Goal: Check status: Check status

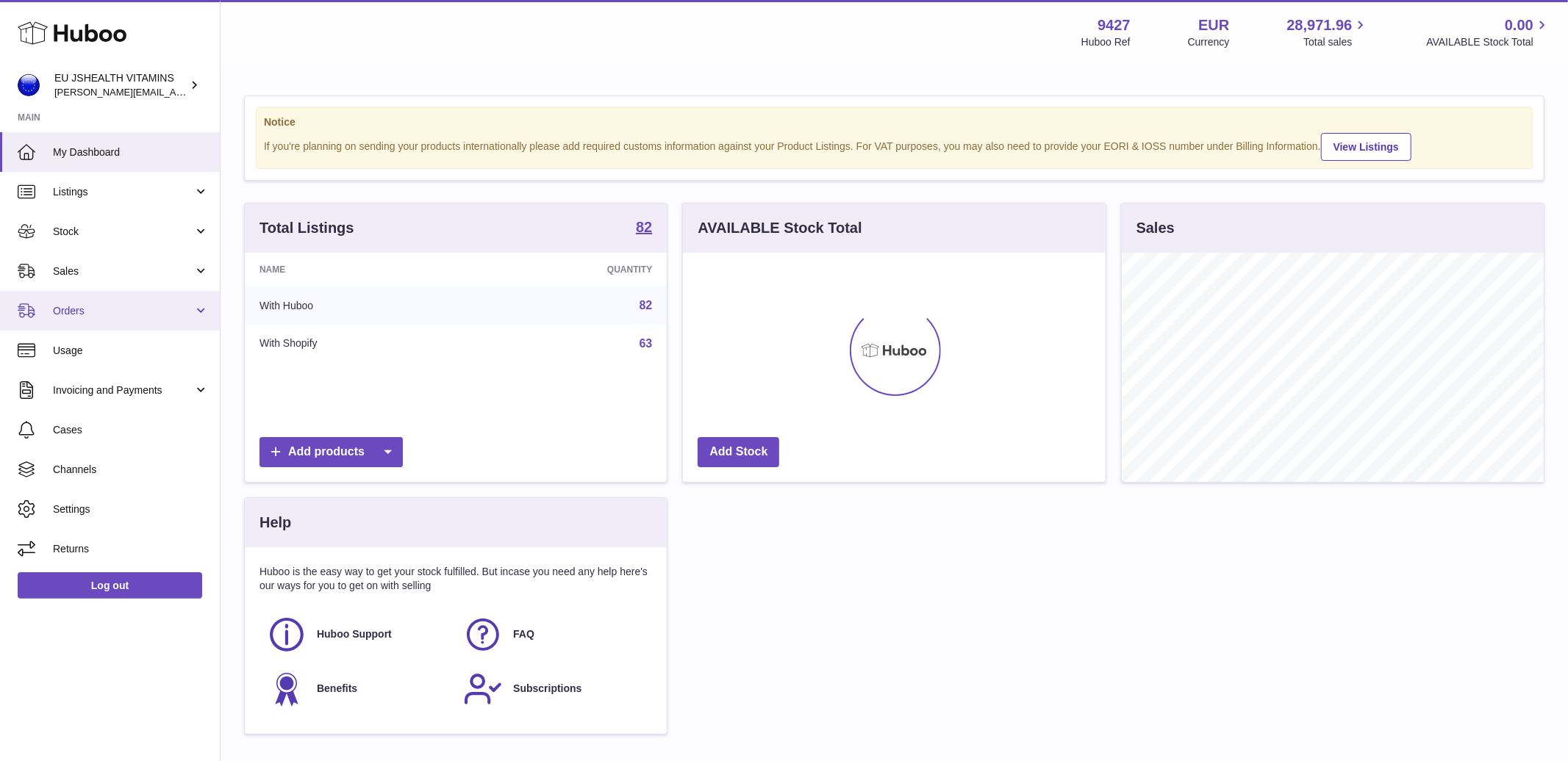
scroll to position [229, 422]
click at [83, 275] on span "Sales" at bounding box center [122, 271] width 141 height 14
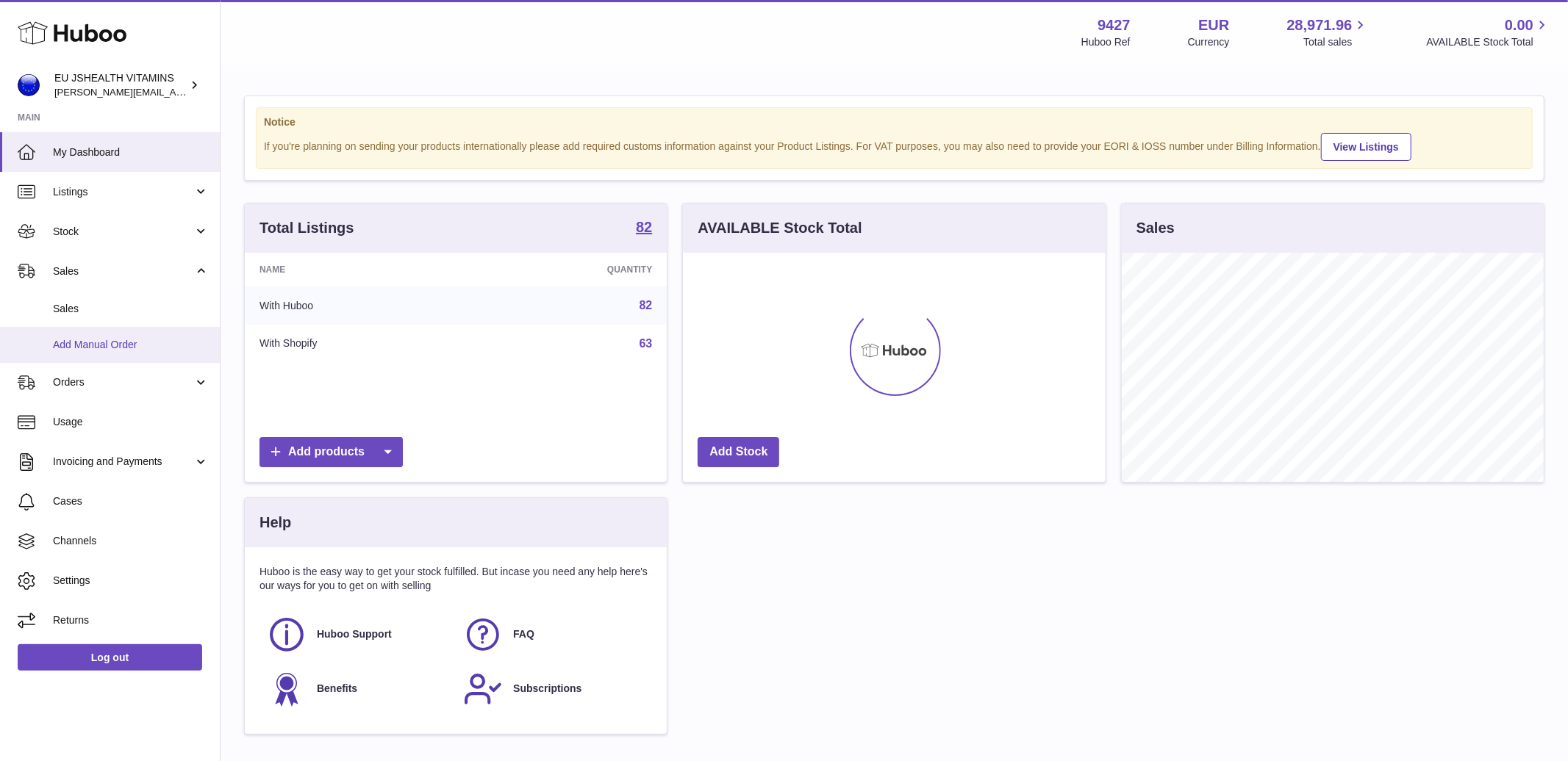
click at [103, 346] on span "Add Manual Order" at bounding box center [130, 344] width 156 height 14
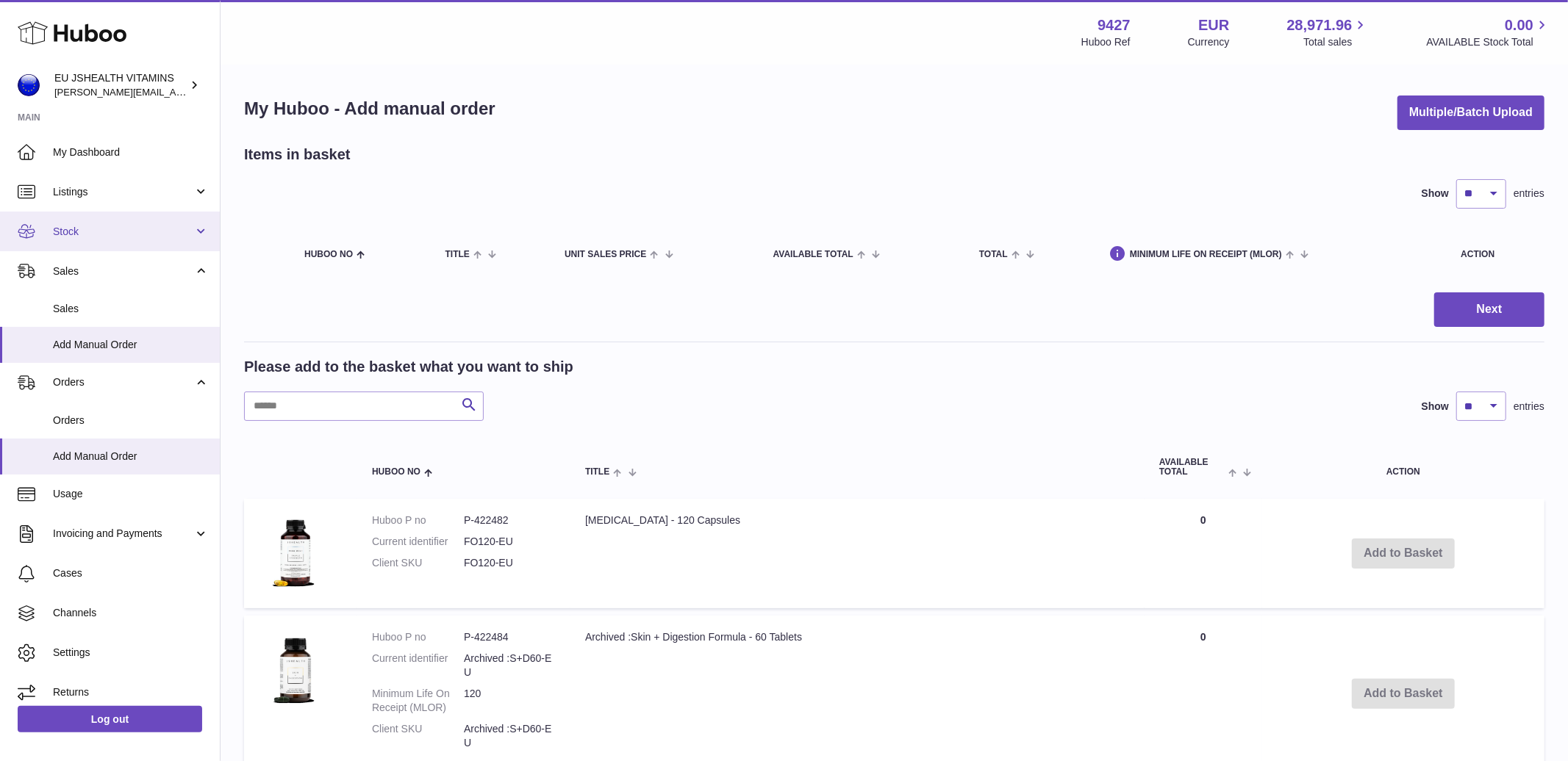
drag, startPoint x: 99, startPoint y: 225, endPoint x: 97, endPoint y: 234, distance: 9.2
click at [99, 225] on span "Stock" at bounding box center [122, 231] width 141 height 14
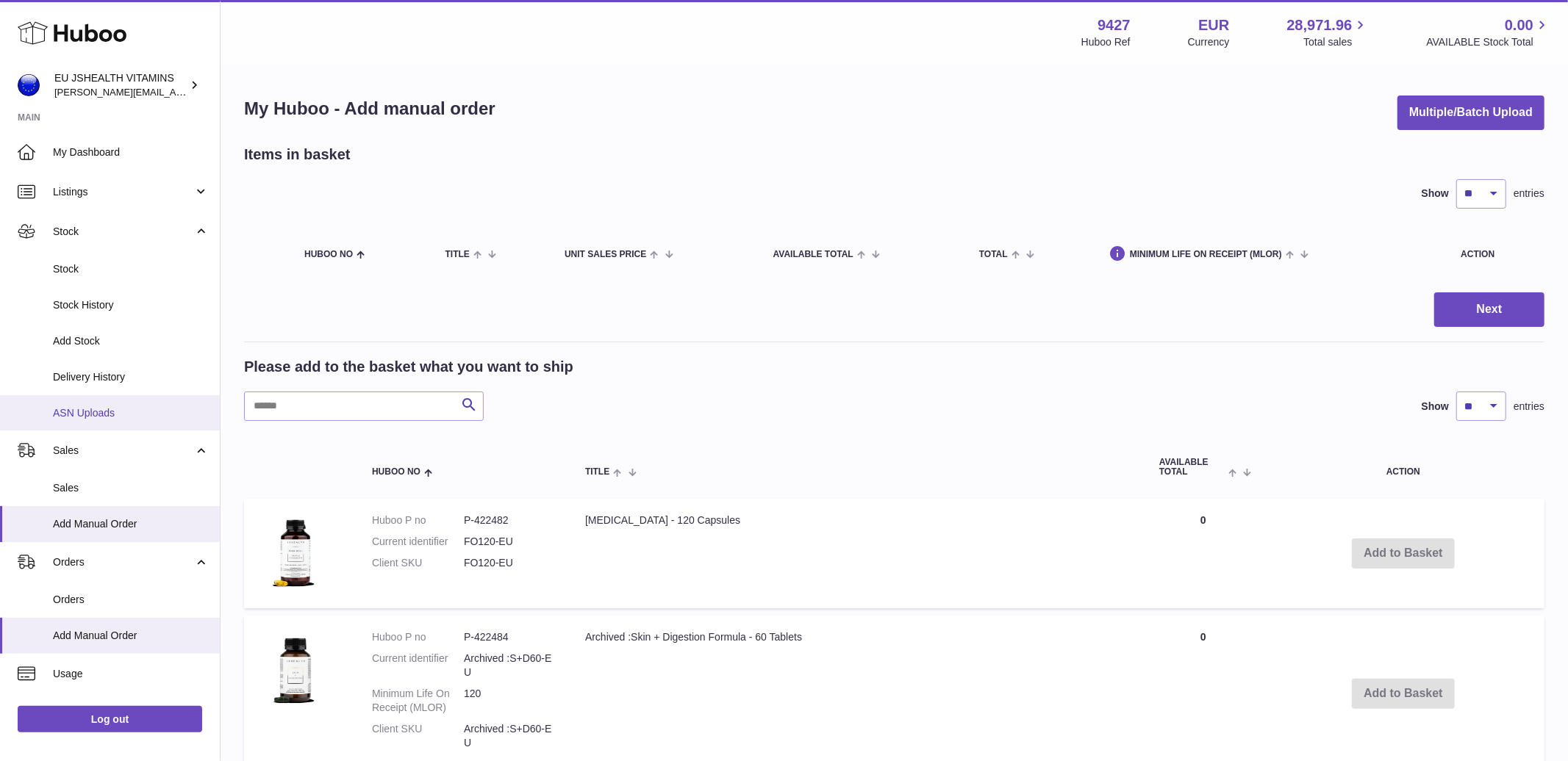
click at [95, 412] on span "ASN Uploads" at bounding box center [130, 413] width 156 height 14
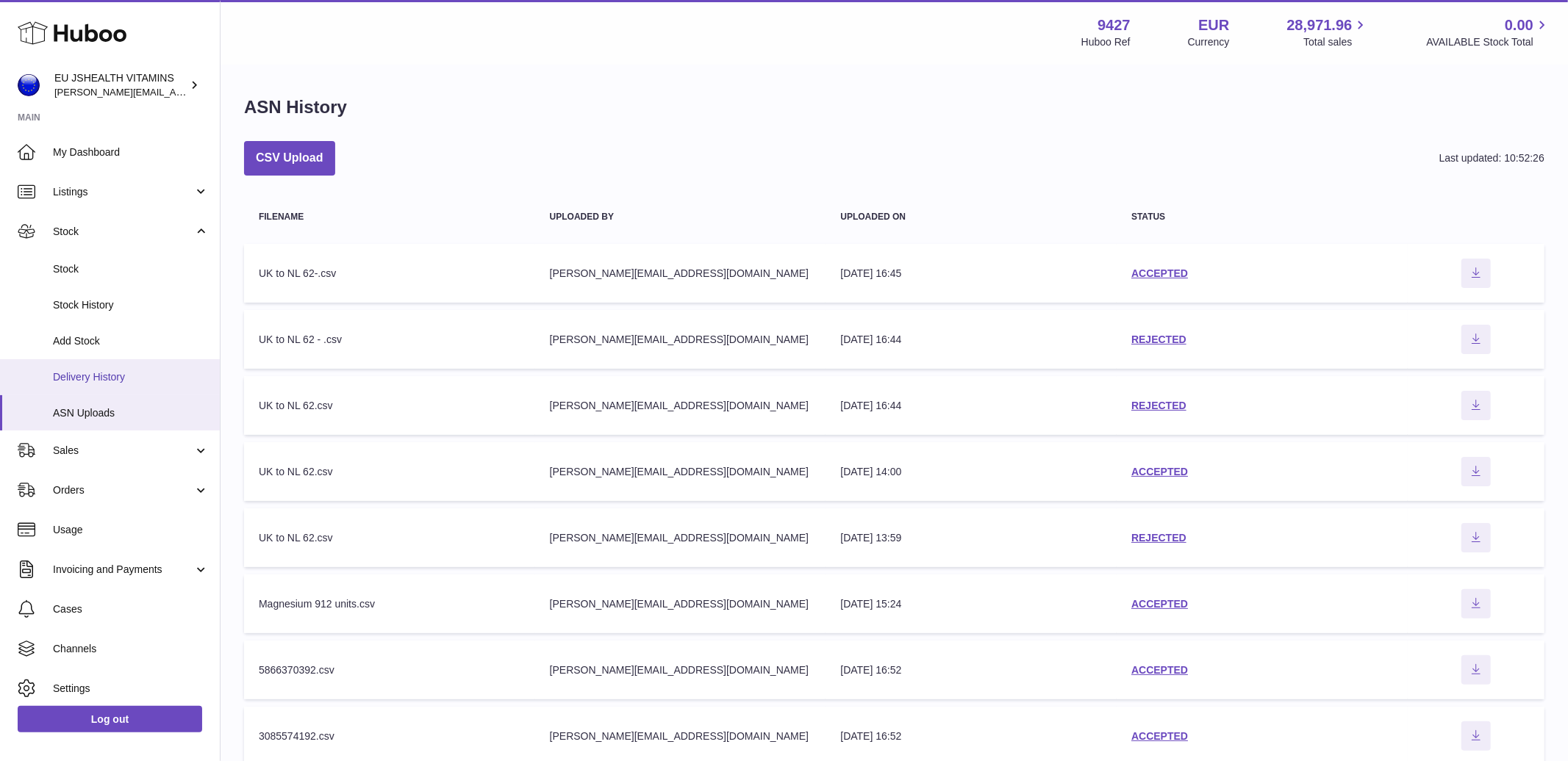
click at [86, 388] on link "Delivery History" at bounding box center [110, 376] width 220 height 36
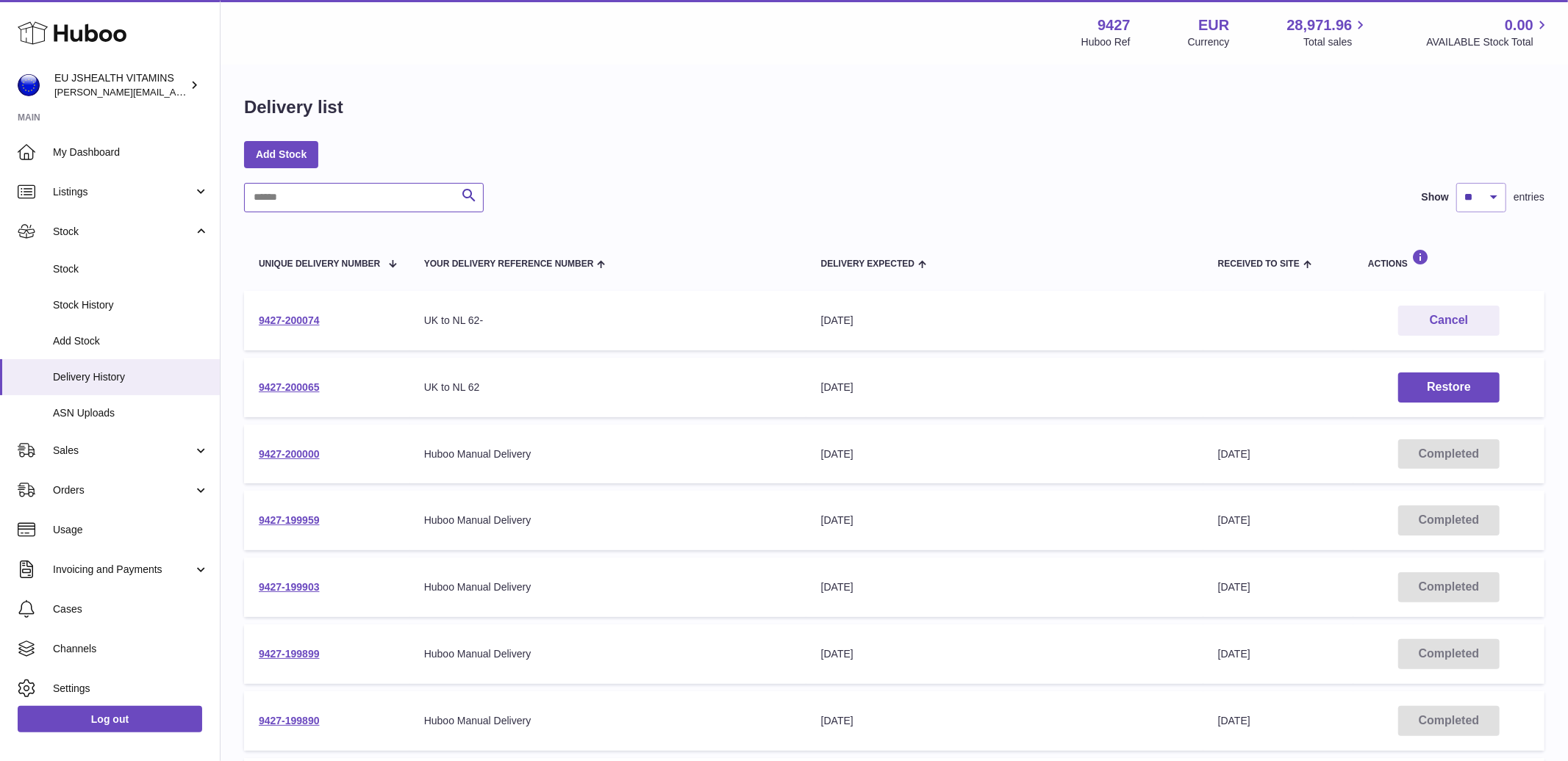
click at [300, 200] on input "text" at bounding box center [364, 198] width 239 height 29
paste input "**********"
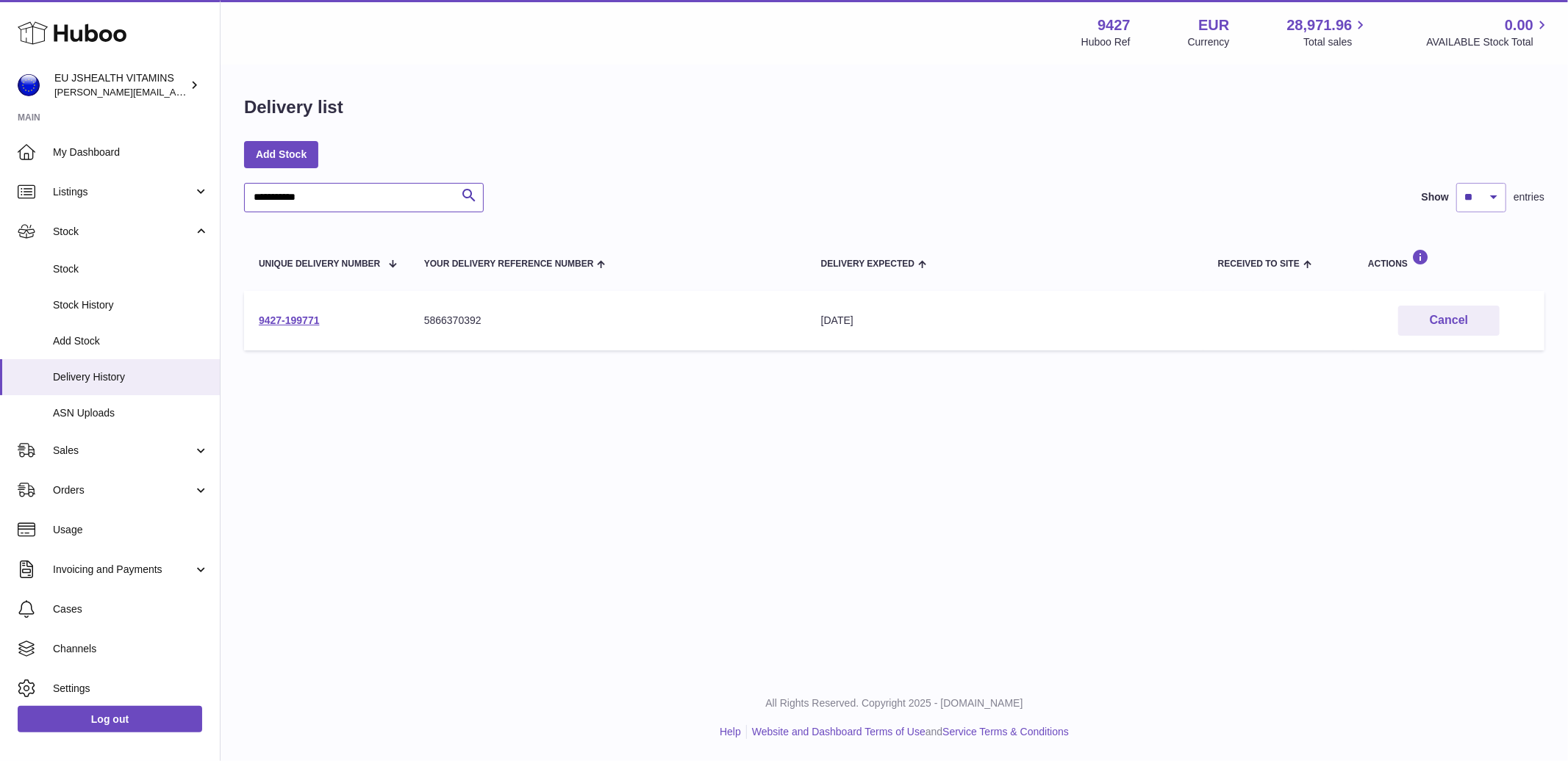
type input "**********"
click at [300, 319] on link "9427-199771" at bounding box center [289, 320] width 61 height 12
